Goal: Understand process/instructions: Learn how to perform a task or action

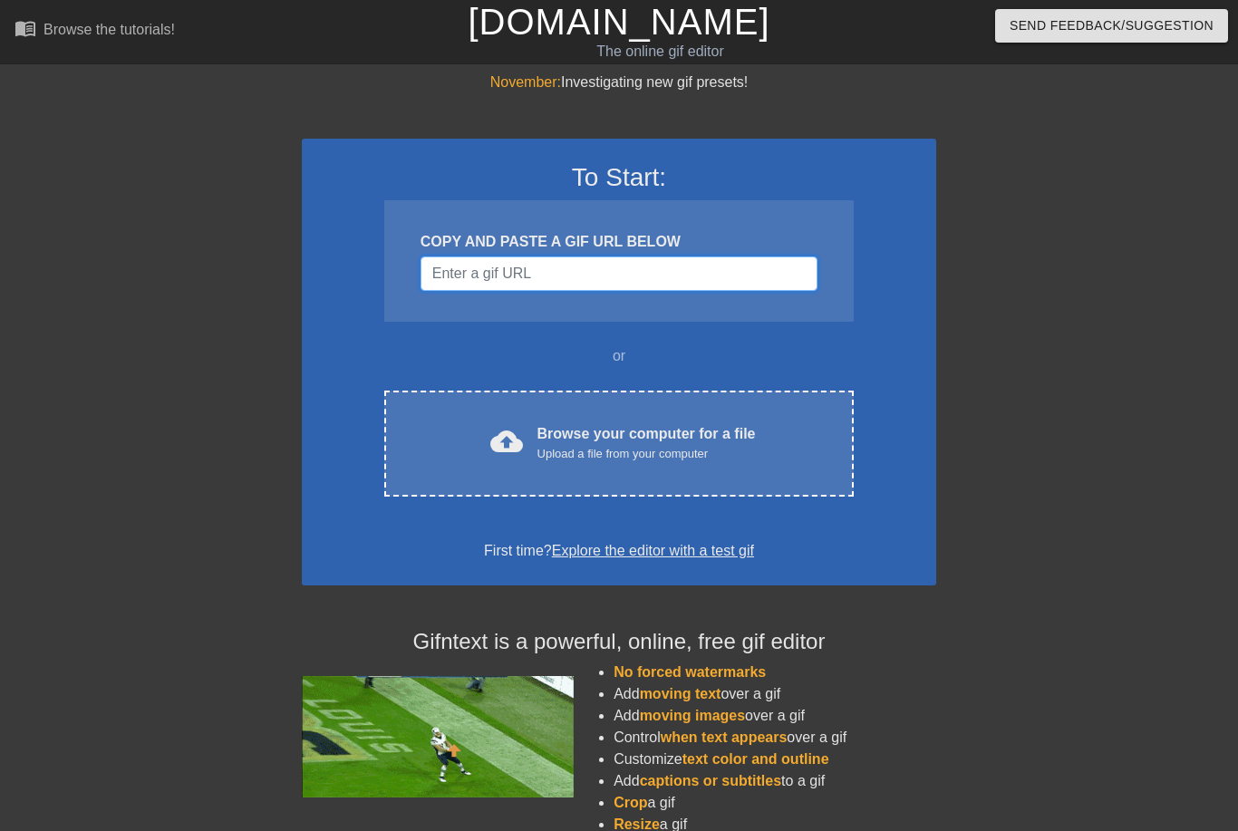
click at [653, 286] on input "Username" at bounding box center [619, 273] width 397 height 34
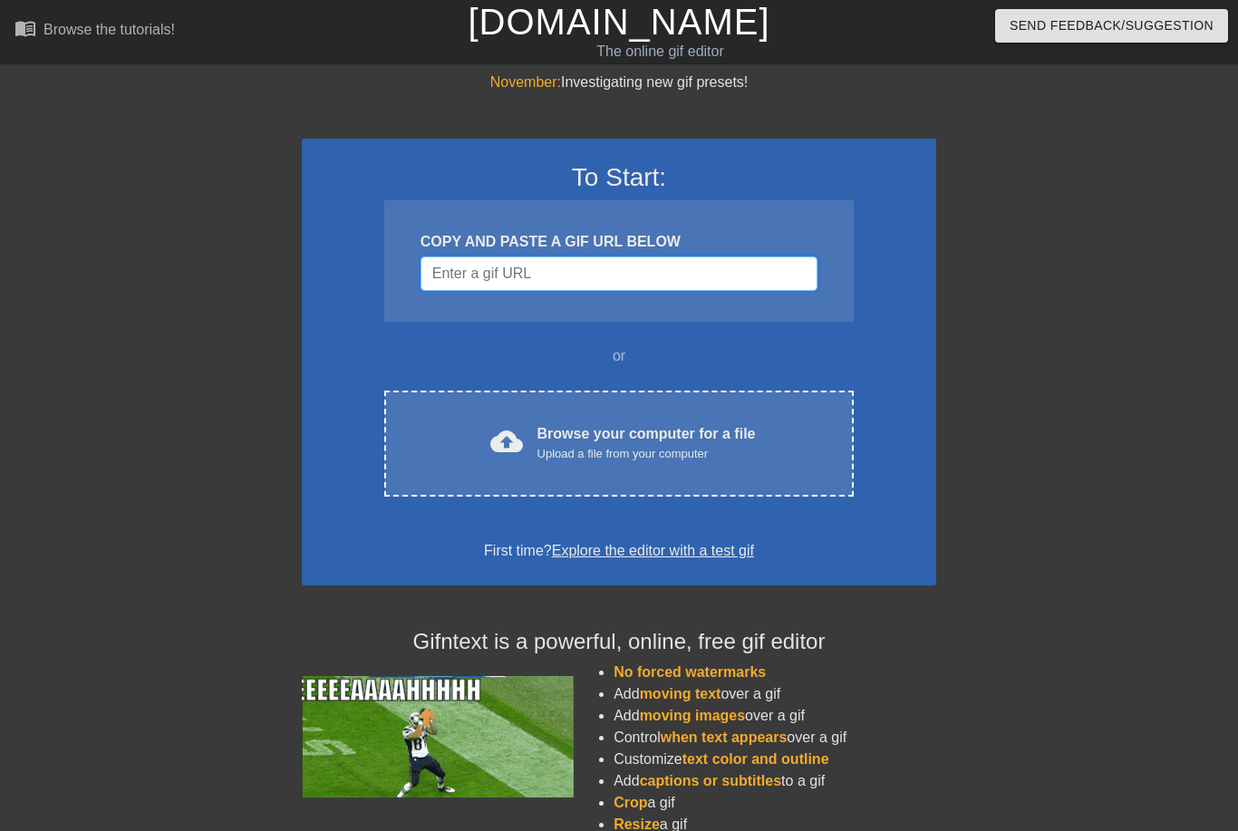
click at [740, 272] on input "Username" at bounding box center [619, 273] width 397 height 34
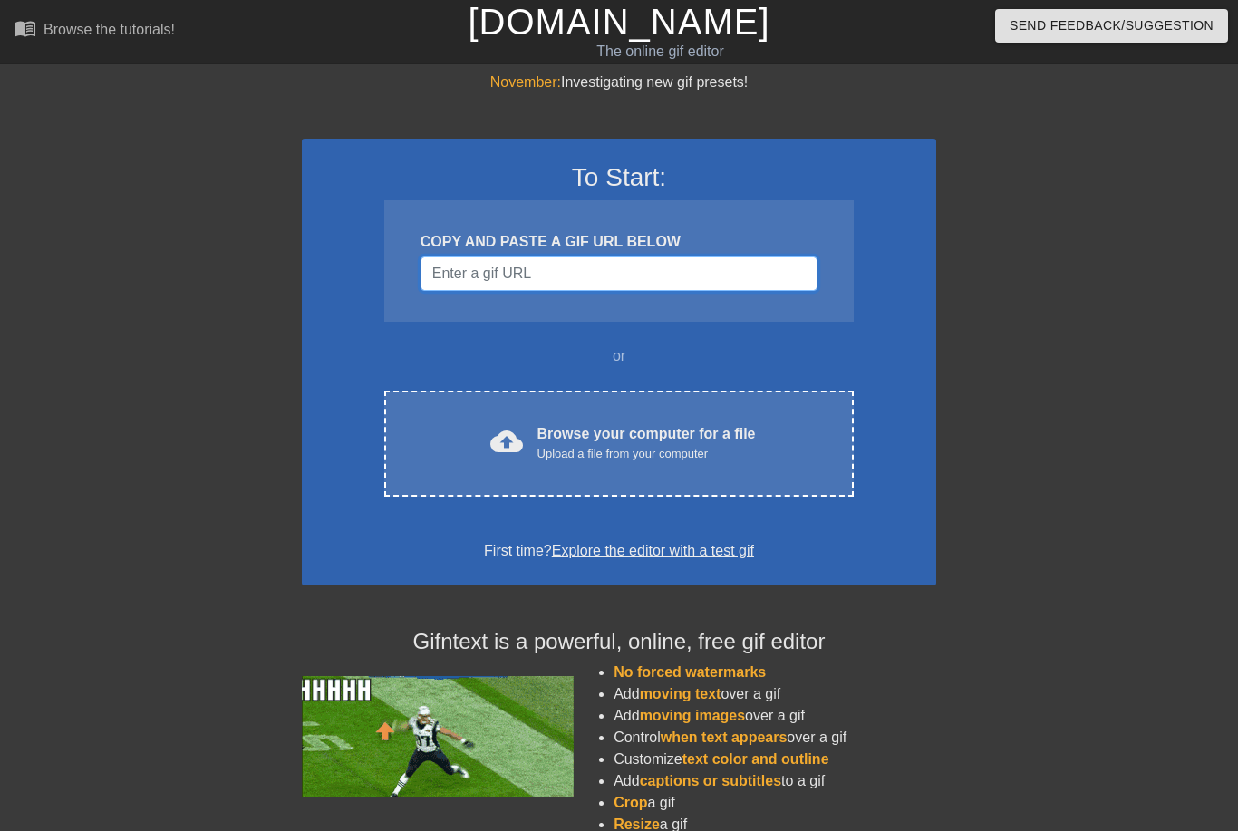
paste input "https://tenor.com/view/slide-hug-beg-usher-shock-gif-17037266"
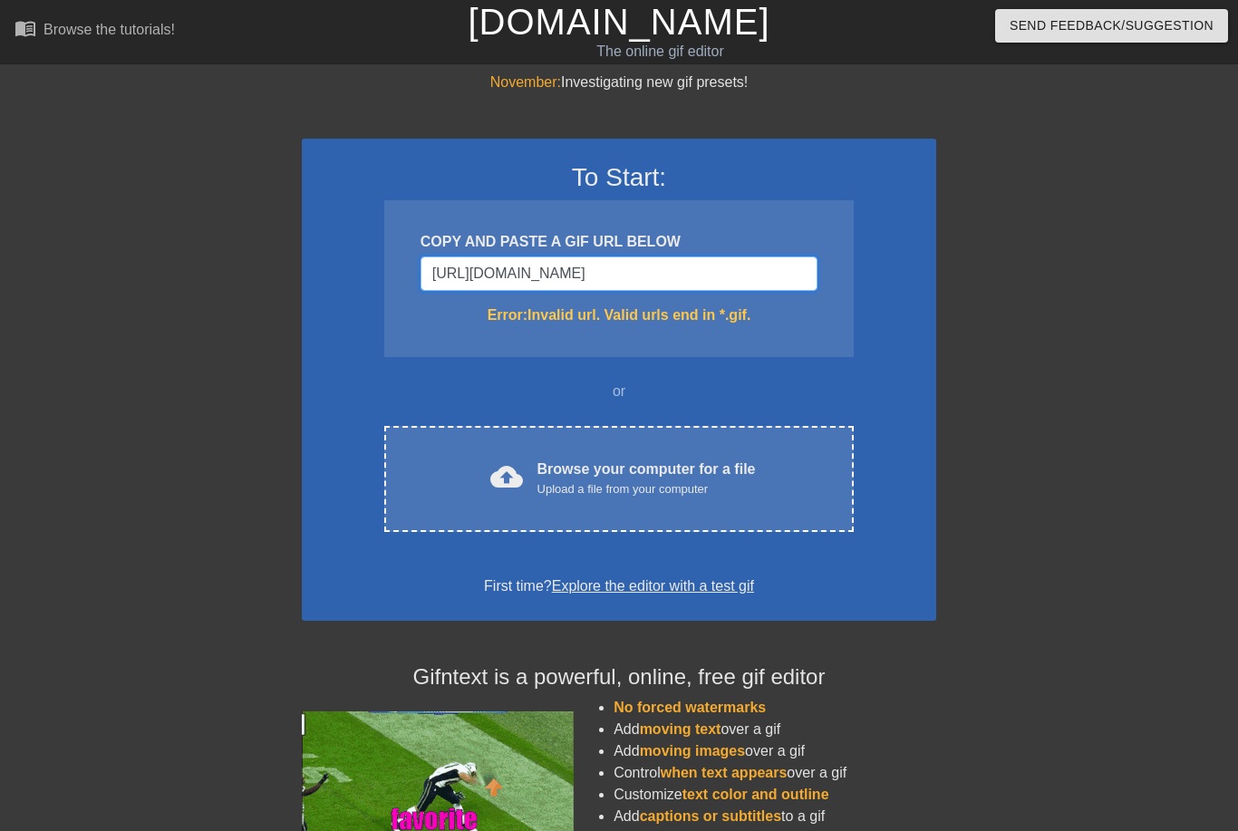
type input "https://"
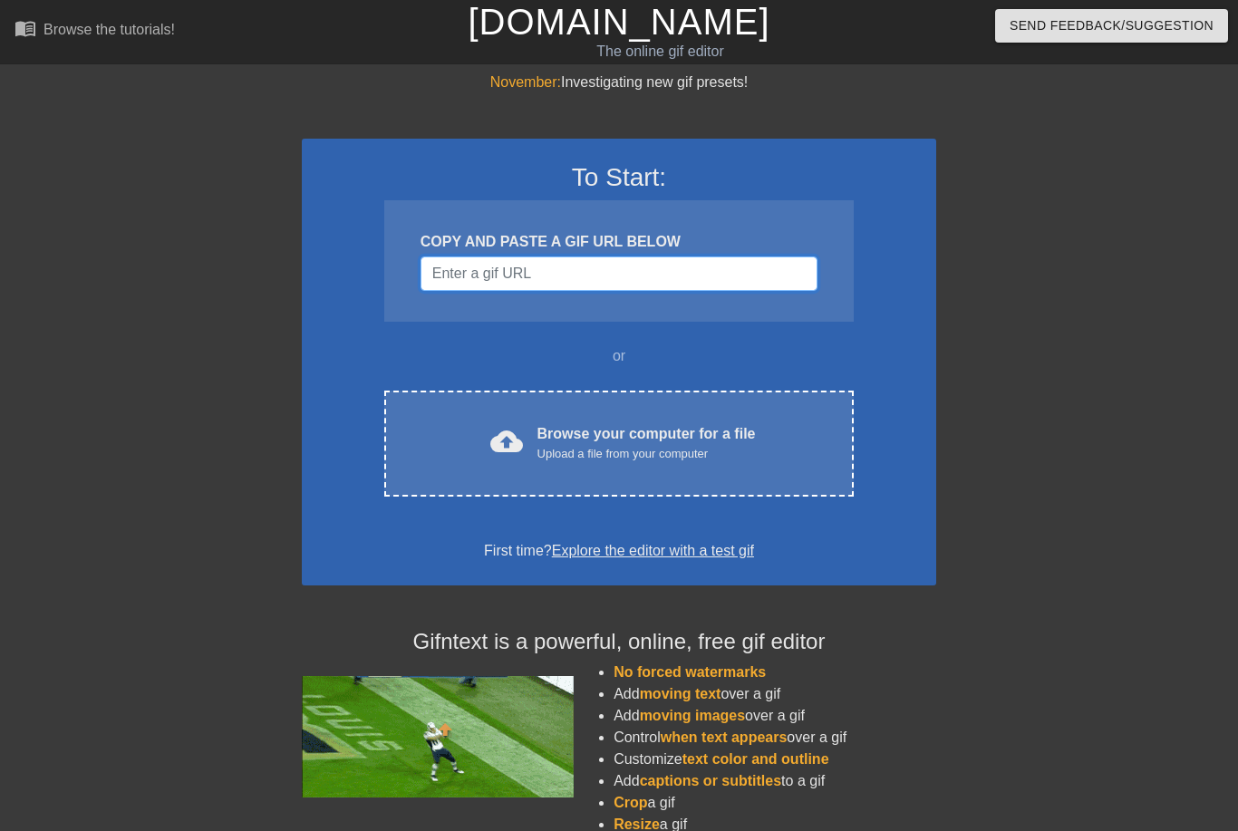
click at [733, 272] on input "Username" at bounding box center [619, 273] width 397 height 34
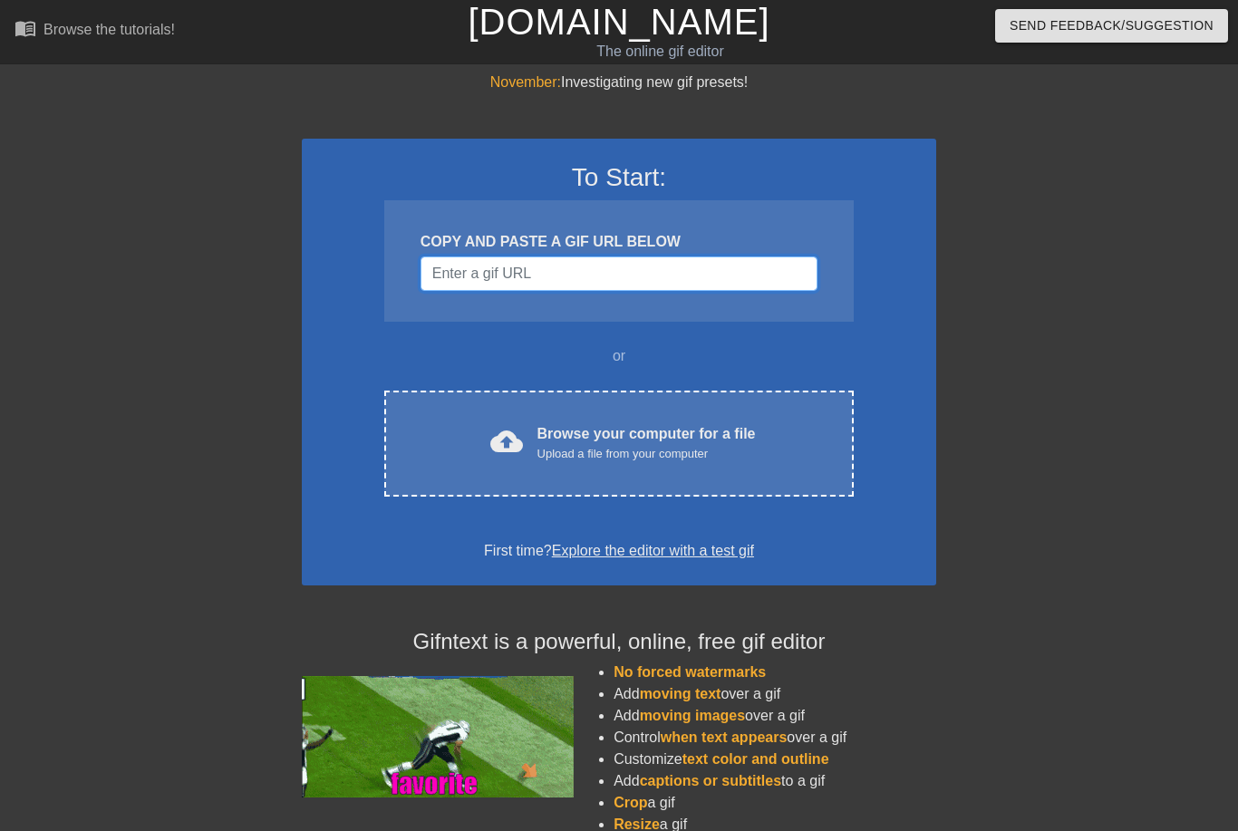
click at [713, 272] on input "Username" at bounding box center [619, 273] width 397 height 34
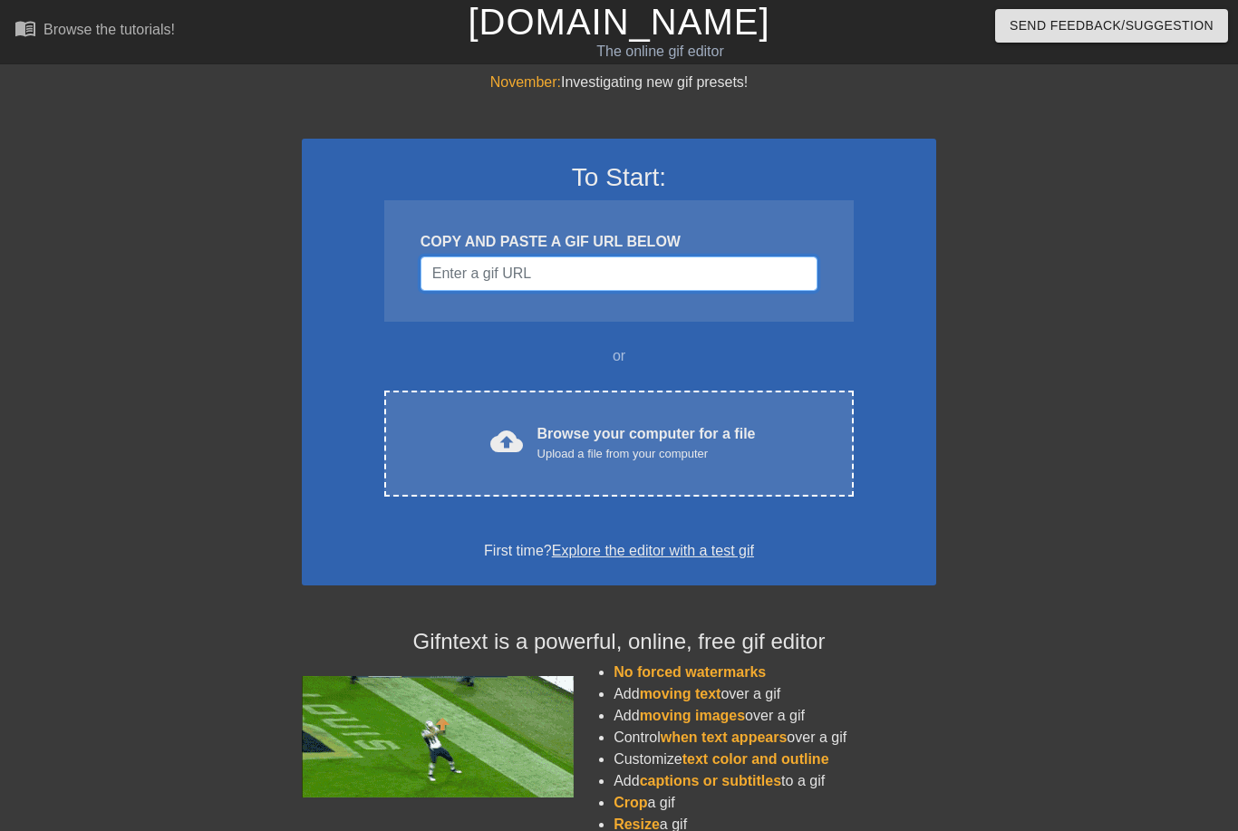
click at [471, 274] on input "Username" at bounding box center [619, 273] width 397 height 34
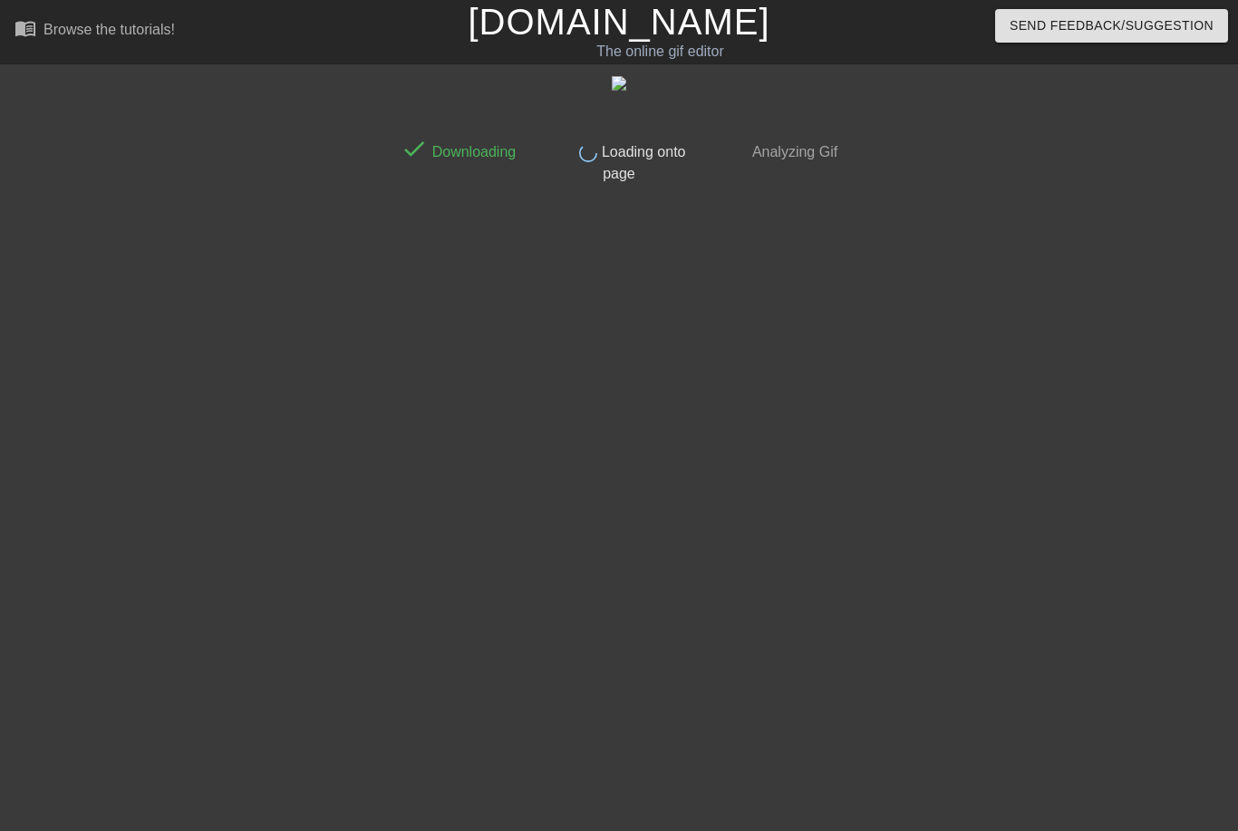
click at [1223, 624] on html "menu_book Browse the tutorials! [DOMAIN_NAME] The online gif editor Send Feedba…" at bounding box center [619, 312] width 1238 height 624
